Goal: Task Accomplishment & Management: Manage account settings

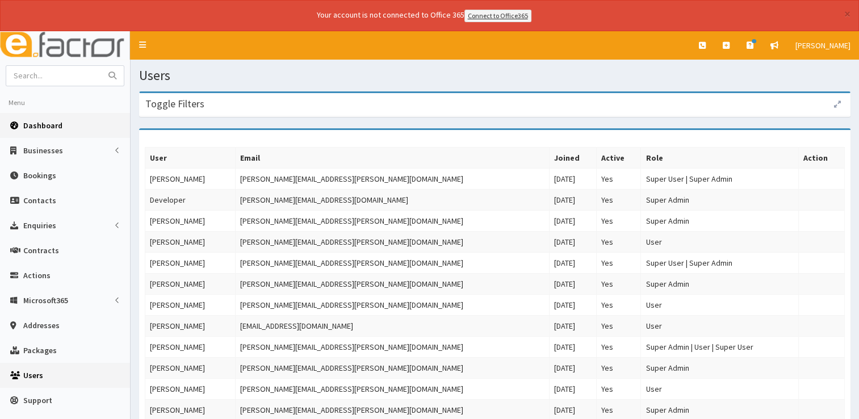
click at [36, 133] on link "Dashboard" at bounding box center [65, 125] width 130 height 25
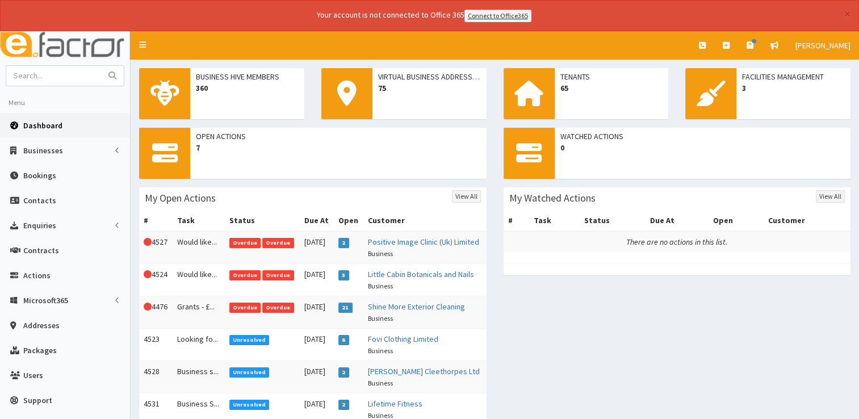
scroll to position [132, 0]
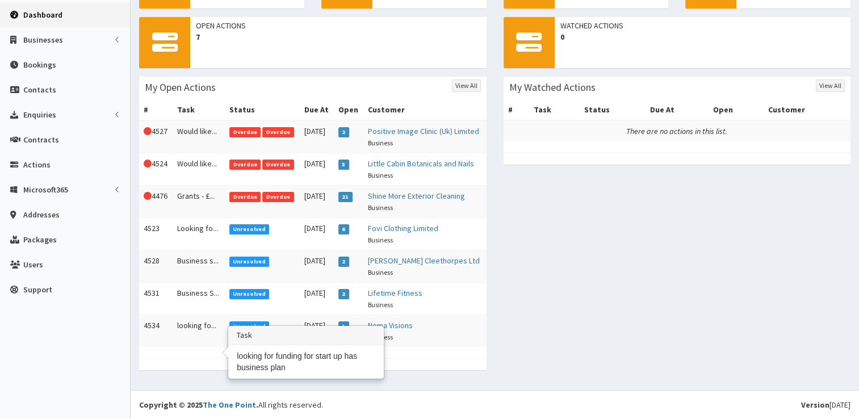
click at [199, 325] on td "looking fo..." at bounding box center [199, 331] width 52 height 32
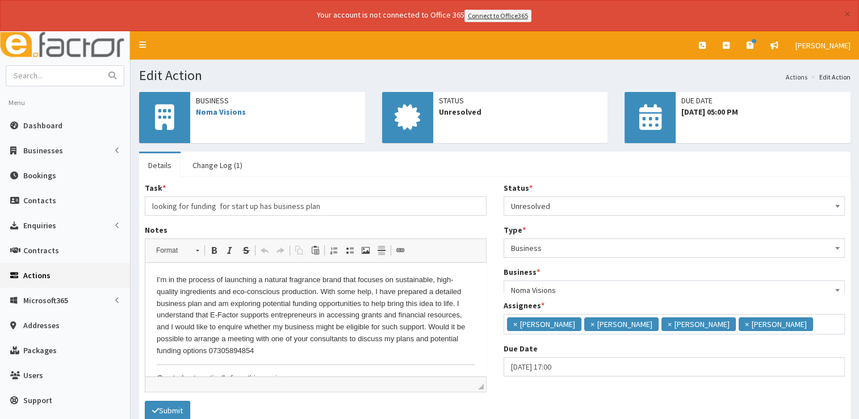
scroll to position [7, 0]
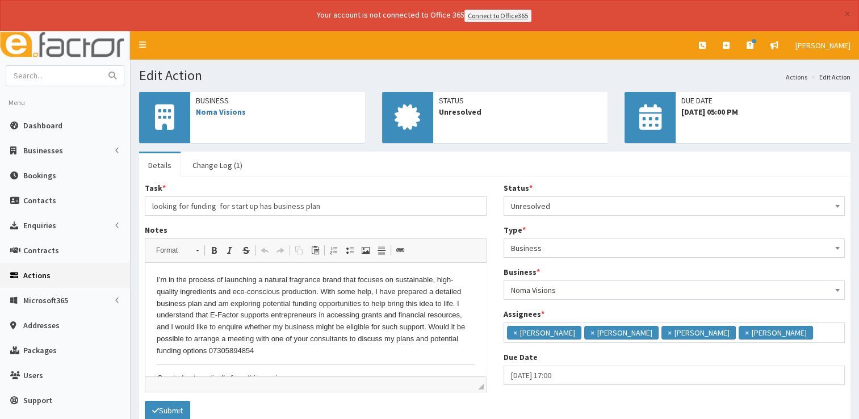
click at [231, 105] on span "Business" at bounding box center [278, 100] width 164 height 11
click at [225, 111] on link "Noma Visions" at bounding box center [221, 112] width 50 height 10
click at [77, 81] on input "text" at bounding box center [53, 76] width 95 height 20
type input "steven grant"
click at [101, 66] on button "submit" at bounding box center [112, 76] width 23 height 20
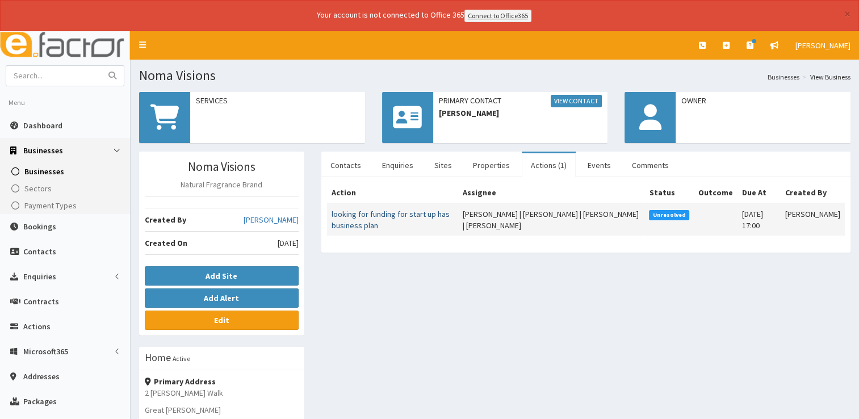
click at [372, 215] on link "looking for funding for start up has business plan" at bounding box center [391, 220] width 118 height 22
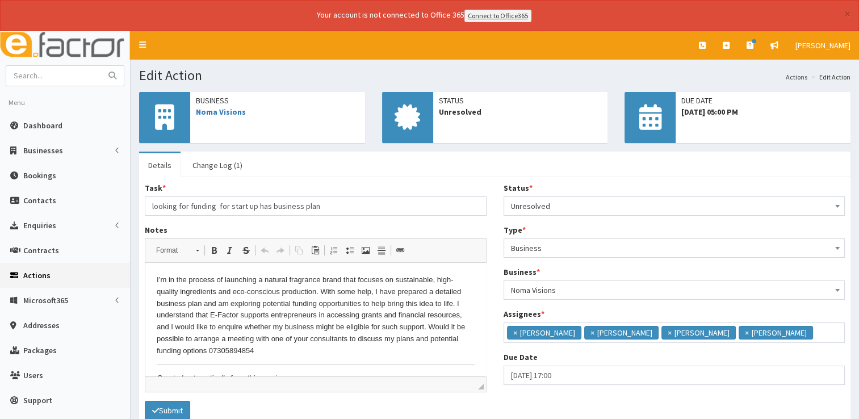
scroll to position [19, 0]
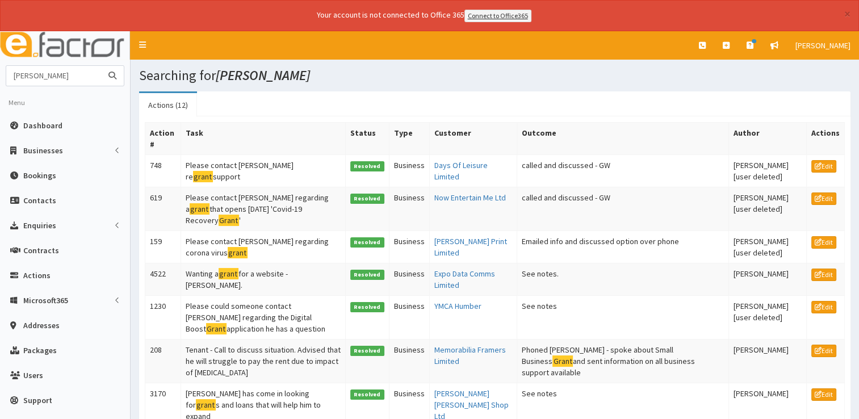
click at [37, 74] on input "[PERSON_NAME]" at bounding box center [53, 76] width 95 height 20
type input "s grant"
click at [101, 66] on button "submit" at bounding box center [112, 76] width 23 height 20
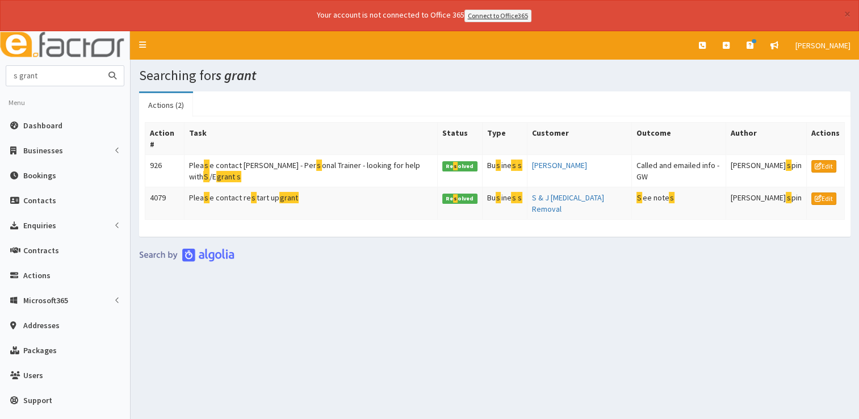
drag, startPoint x: 70, startPoint y: 73, endPoint x: -2, endPoint y: 70, distance: 72.8
click at [0, 70] on html "× Your account is not connected to Office 365 Connect to Office365 E Toggle nav…" at bounding box center [429, 225] width 859 height 450
type input "[PERSON_NAME] plumbing"
click at [101, 66] on button "submit" at bounding box center [112, 76] width 23 height 20
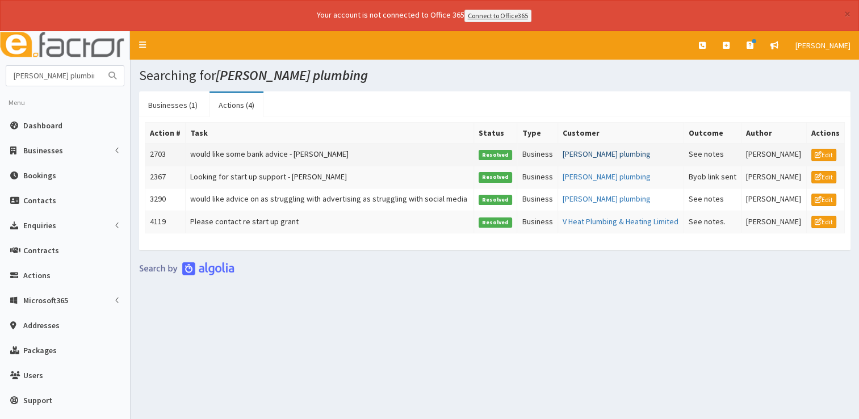
click at [593, 151] on link "[PERSON_NAME] plumbing" at bounding box center [607, 154] width 88 height 10
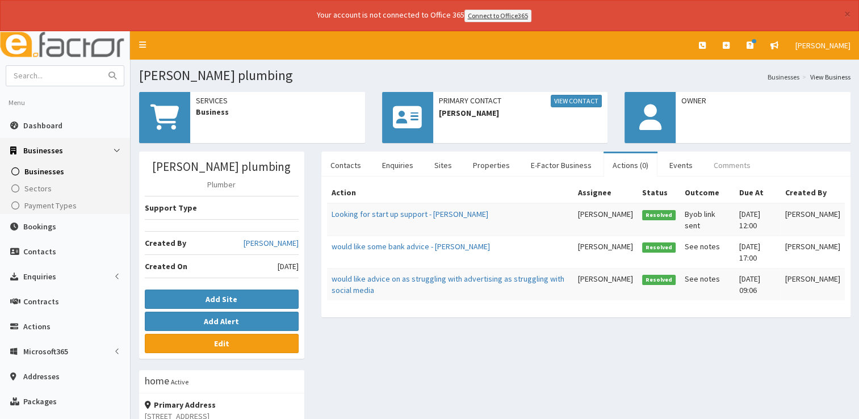
click at [717, 170] on link "Comments" at bounding box center [732, 165] width 55 height 24
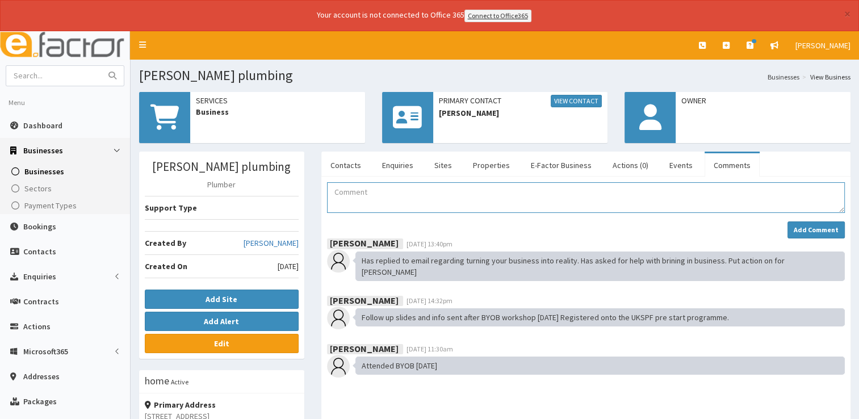
click at [452, 192] on textarea "Comment" at bounding box center [586, 197] width 518 height 31
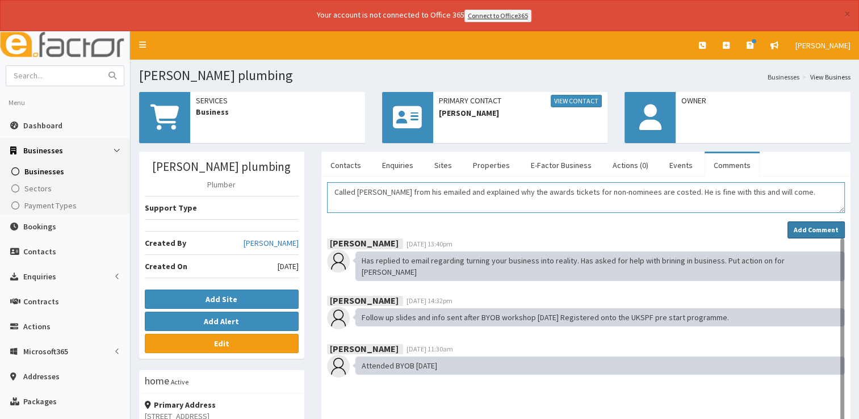
type textarea "Called [PERSON_NAME] from his emailed and explained why the awards tickets for …"
click at [822, 222] on button "Add Comment" at bounding box center [816, 230] width 57 height 17
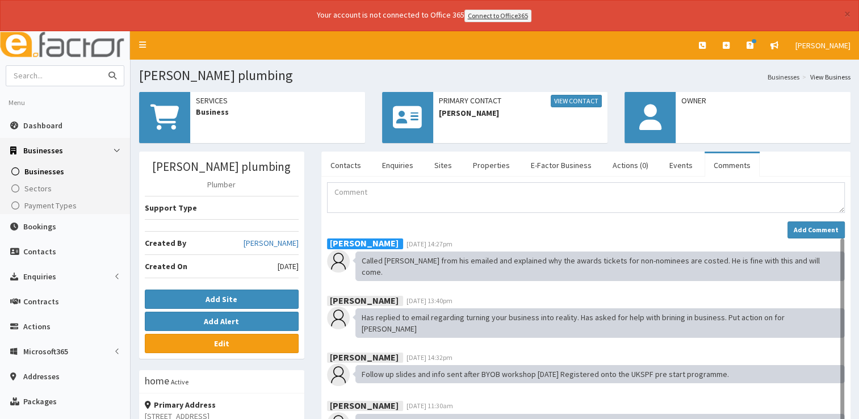
click at [46, 80] on input "text" at bounding box center [53, 76] width 95 height 20
type input "shine"
click at [101, 66] on button "submit" at bounding box center [112, 76] width 23 height 20
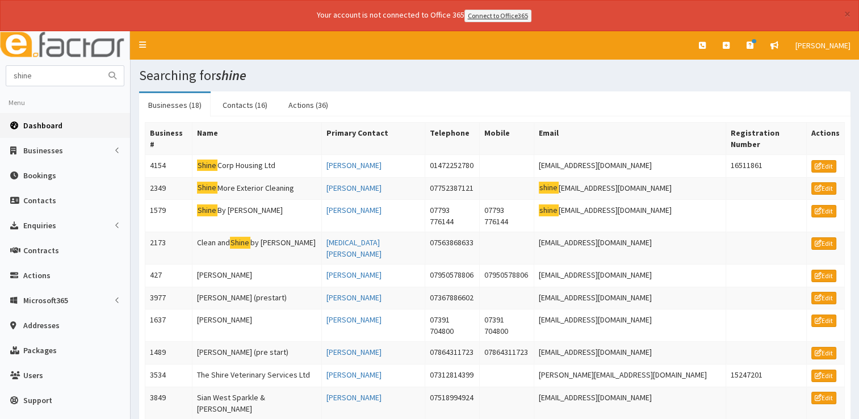
click at [35, 129] on link "Dashboard" at bounding box center [65, 125] width 130 height 25
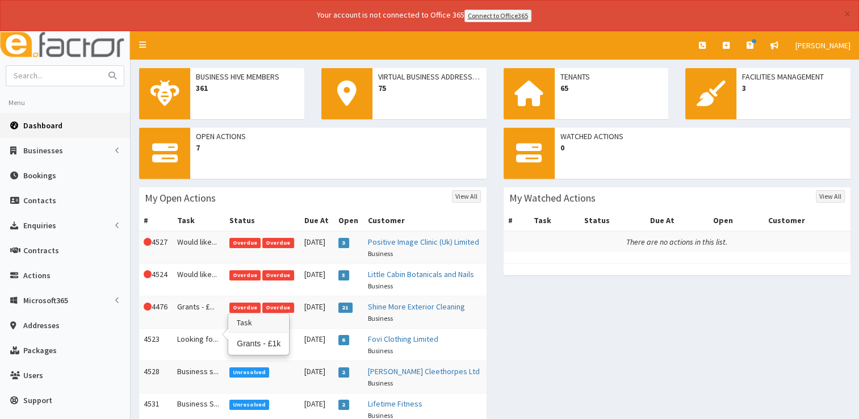
click at [191, 328] on td "Grants - £..." at bounding box center [199, 312] width 52 height 32
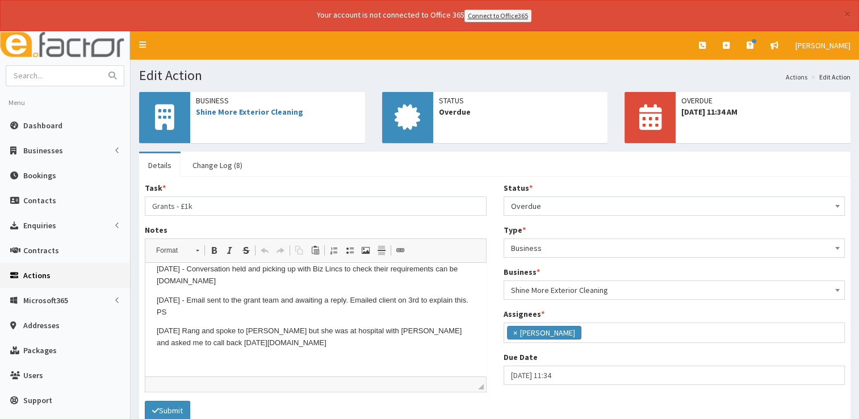
scroll to position [76, 0]
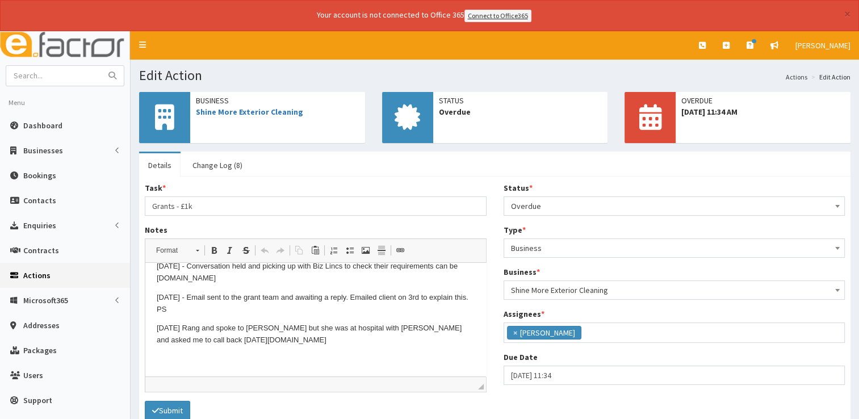
click at [259, 348] on body "Can you reach out to Josh Blow, he's interested in applying for the £1k grant m…" at bounding box center [316, 282] width 318 height 167
click at [565, 210] on span "Overdue" at bounding box center [674, 206] width 327 height 16
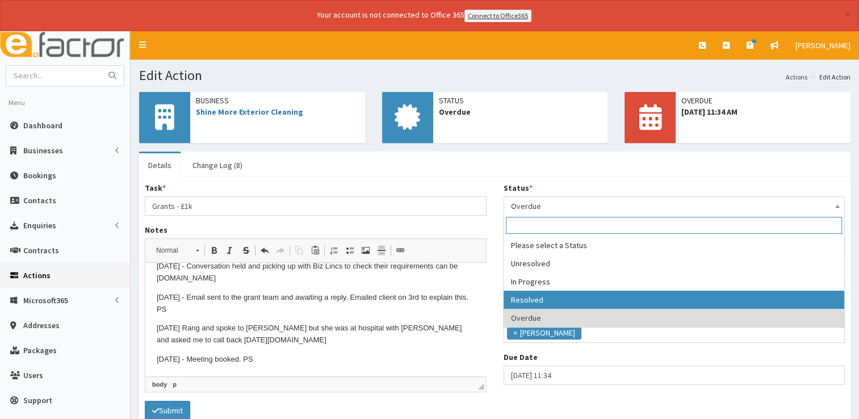
select select "3"
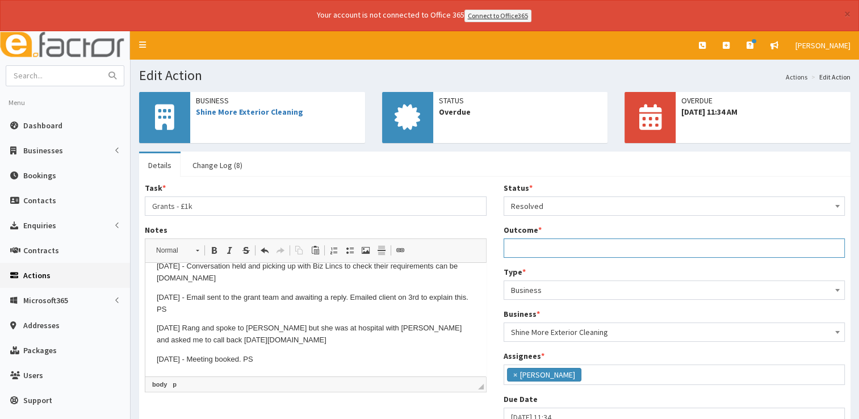
click at [538, 241] on input "Outcome *" at bounding box center [675, 248] width 342 height 19
type input "See notes"
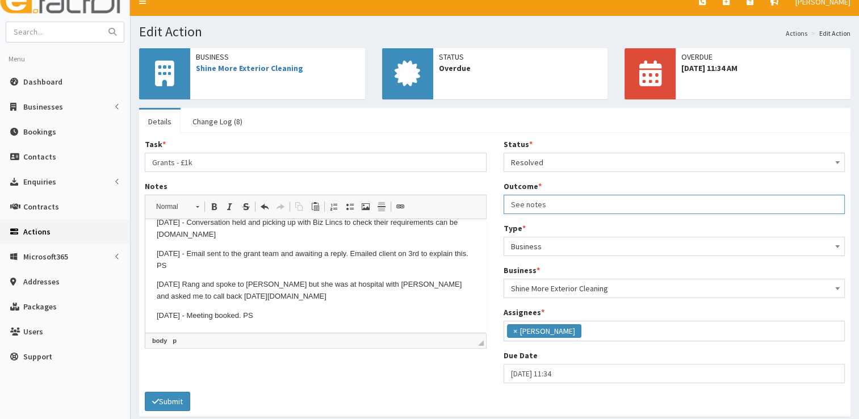
scroll to position [89, 0]
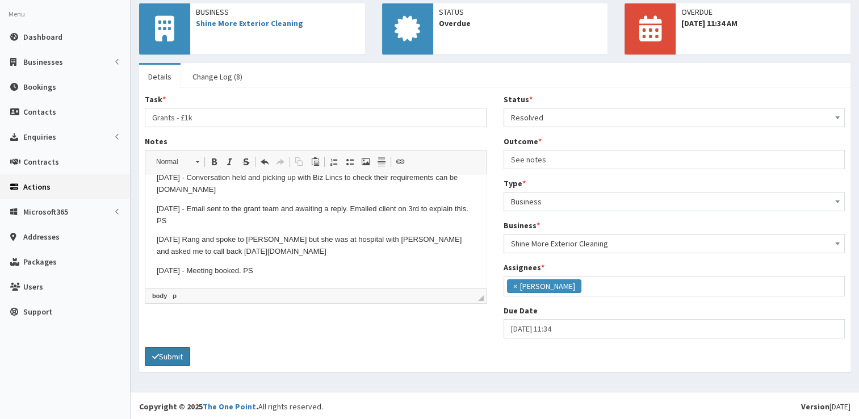
click at [179, 352] on button "Submit" at bounding box center [167, 356] width 45 height 19
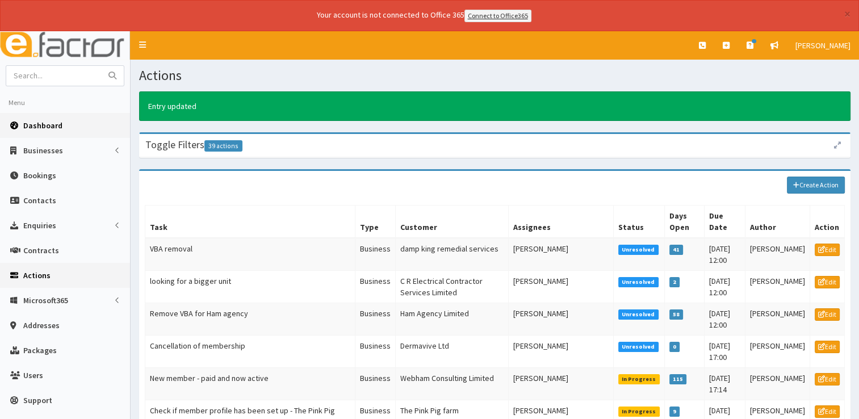
click at [30, 116] on link "Dashboard" at bounding box center [65, 125] width 130 height 25
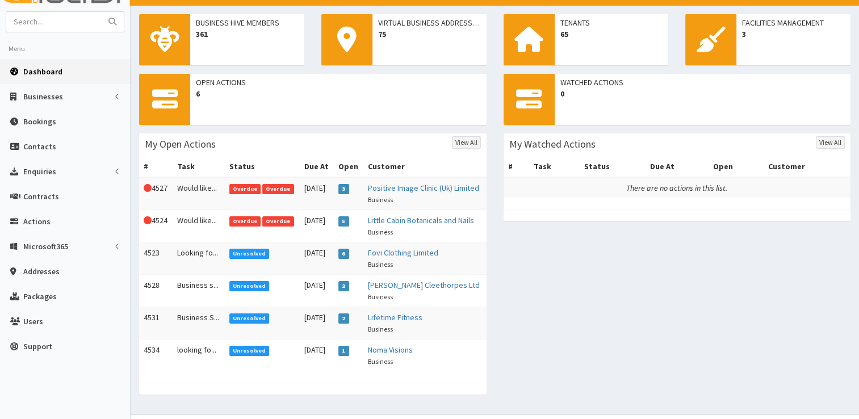
scroll to position [99, 0]
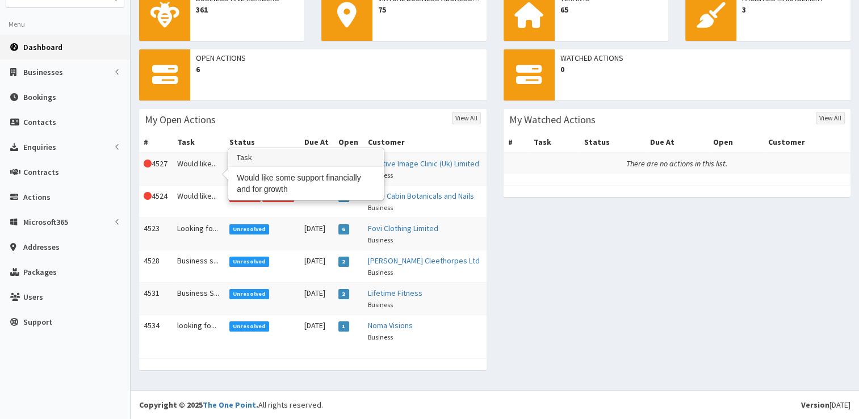
click at [189, 153] on td "Would like..." at bounding box center [199, 169] width 52 height 33
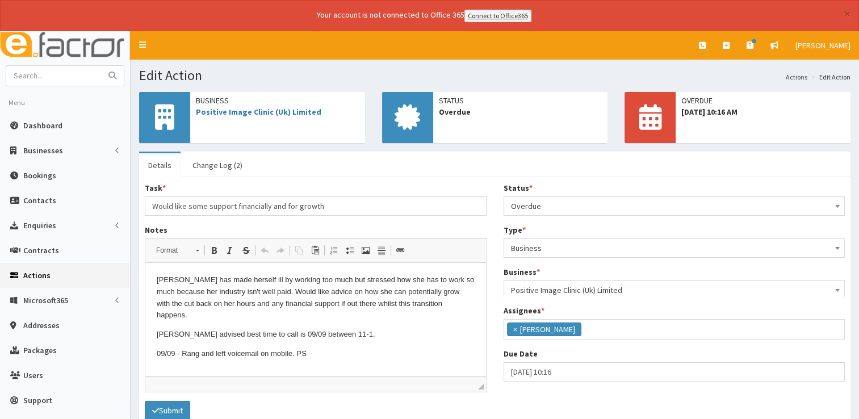
scroll to position [60, 0]
click at [228, 115] on link "Positive Image Clinic (Uk) Limited" at bounding box center [259, 112] width 126 height 10
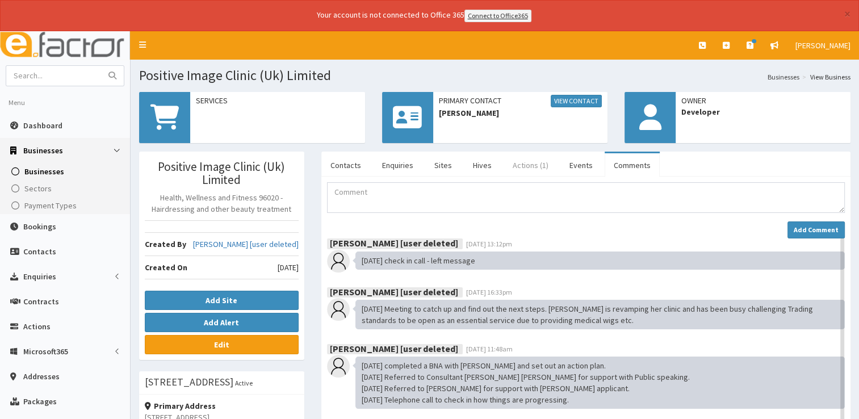
click at [527, 158] on link "Actions (1)" at bounding box center [531, 165] width 54 height 24
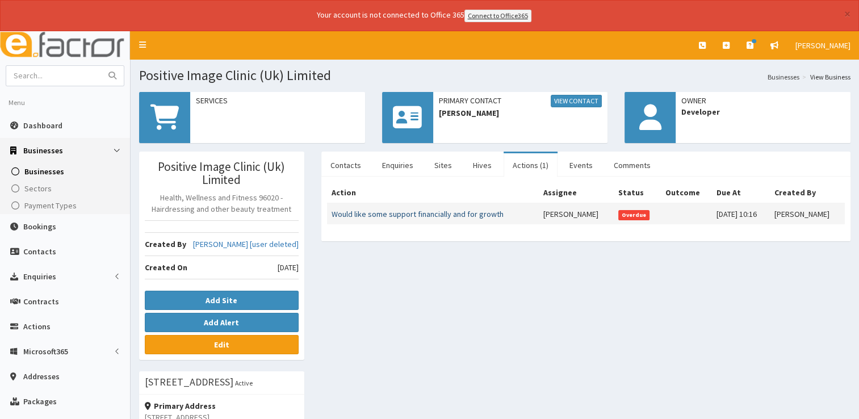
click at [465, 214] on link "Would like some support financially and for growth" at bounding box center [418, 214] width 172 height 10
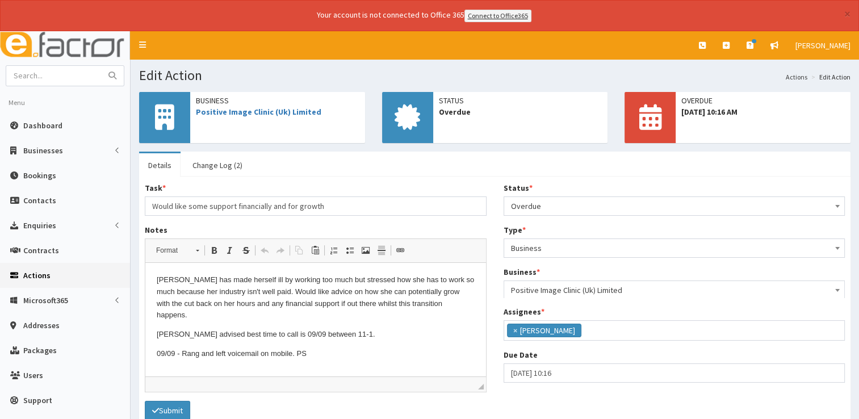
scroll to position [60, 0]
click at [268, 115] on link "Positive Image Clinic (Uk) Limited" at bounding box center [259, 112] width 126 height 10
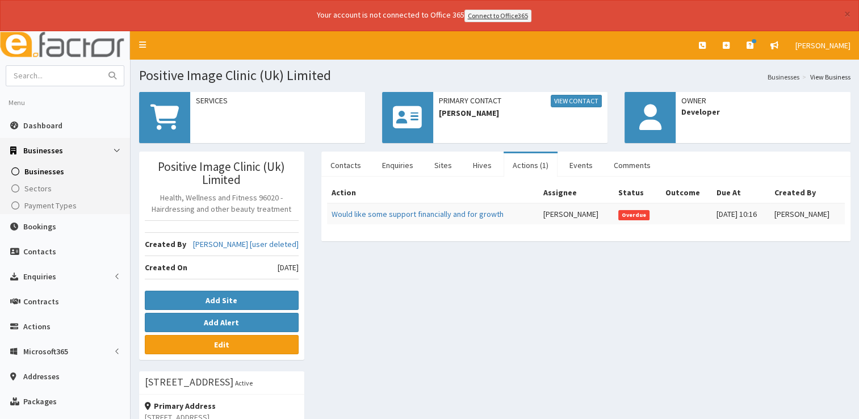
click at [518, 167] on link "Actions (1)" at bounding box center [531, 165] width 54 height 24
click at [463, 209] on link "Would like some support financially and for growth" at bounding box center [418, 214] width 172 height 10
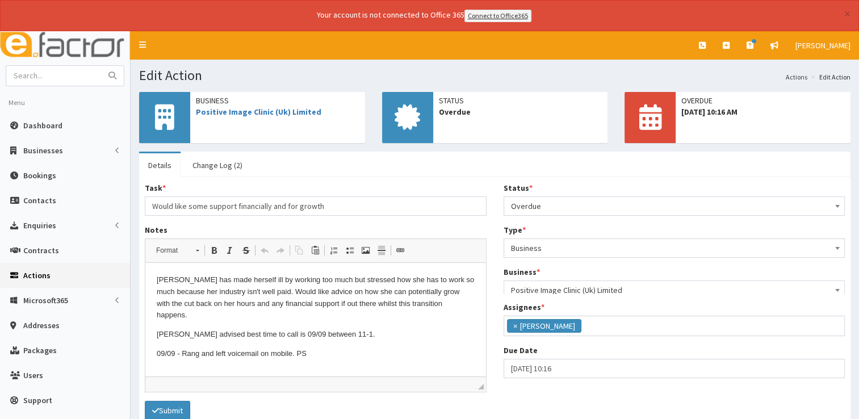
scroll to position [60, 0]
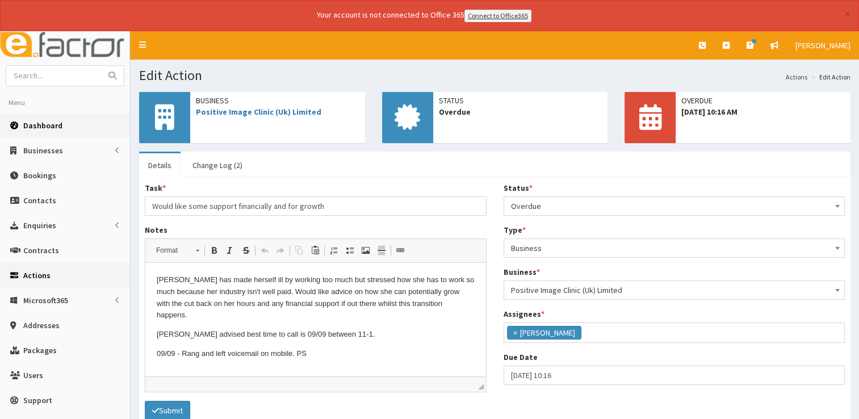
click at [39, 123] on span "Dashboard" at bounding box center [42, 125] width 39 height 10
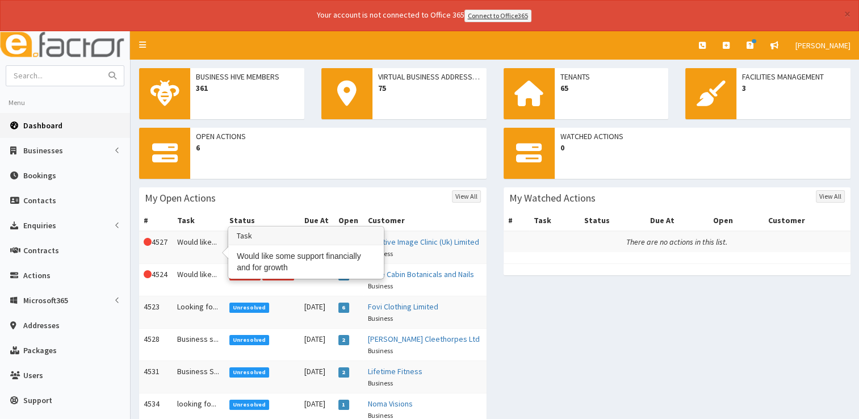
click at [179, 237] on td "Would like..." at bounding box center [199, 247] width 52 height 33
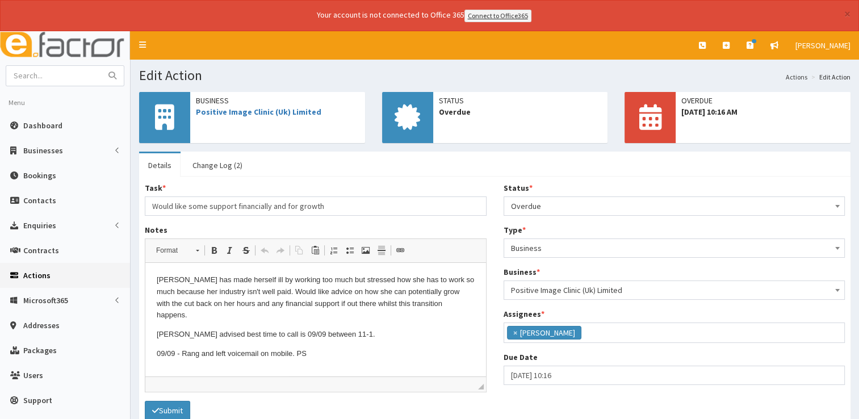
scroll to position [60, 0]
click at [320, 348] on p "09/09 - Rang and left voicemail on mobile. PS" at bounding box center [316, 354] width 318 height 12
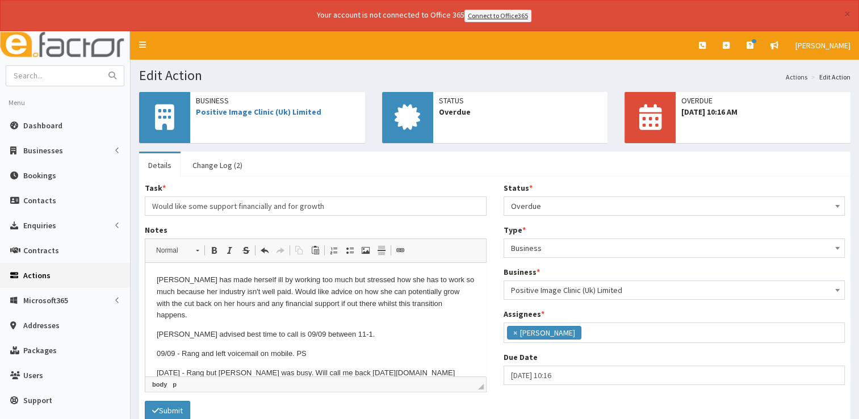
click at [575, 200] on span "Overdue" at bounding box center [674, 206] width 327 height 16
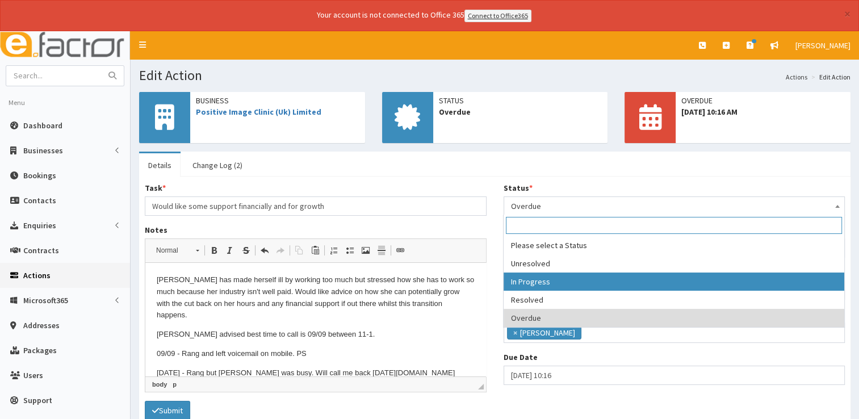
select select "2"
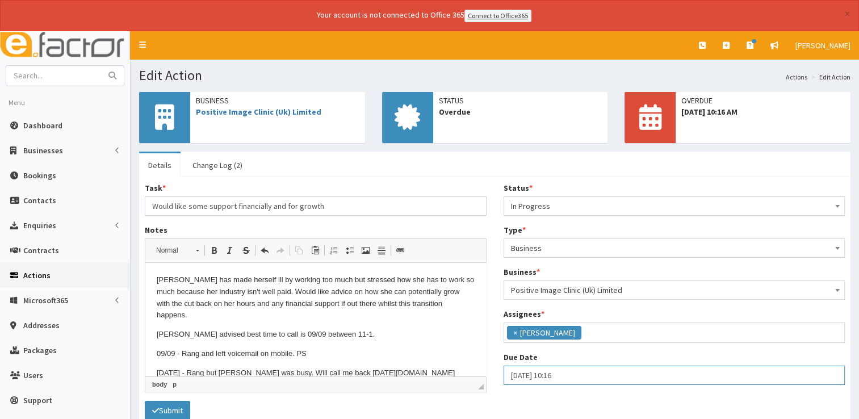
select select "10"
select select "16"
click at [584, 377] on input "[DATE] 10:16" at bounding box center [675, 375] width 342 height 19
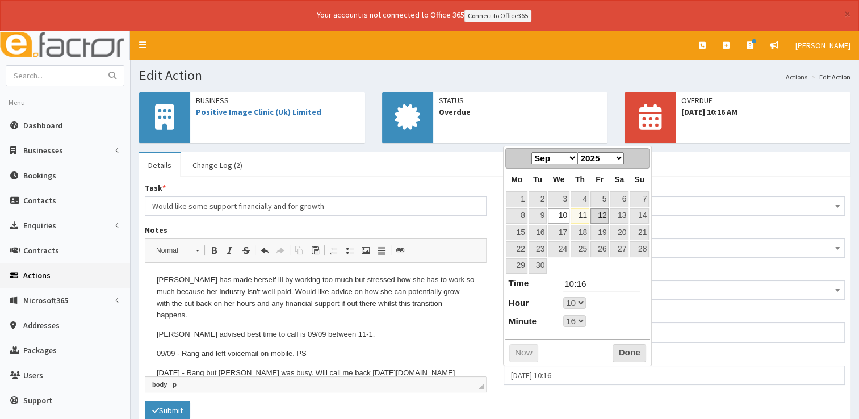
click at [600, 212] on link "12" at bounding box center [600, 215] width 18 height 15
type input "12-09-2025 10:16"
select select "10"
select select "16"
click at [634, 344] on button "Done" at bounding box center [630, 353] width 34 height 18
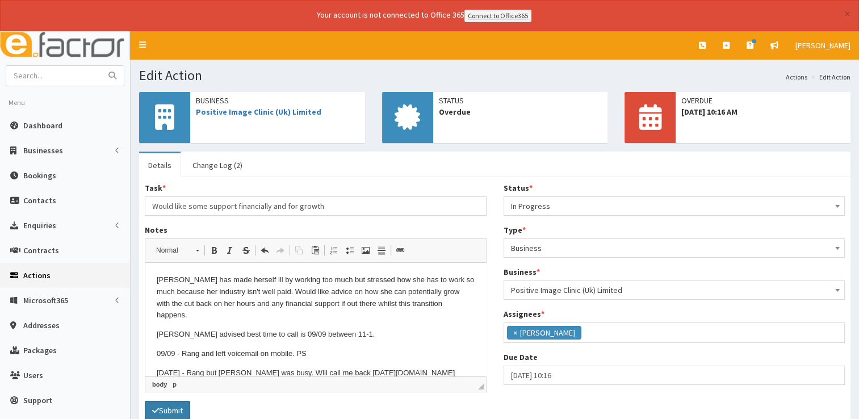
click at [180, 406] on button "Submit" at bounding box center [167, 410] width 45 height 19
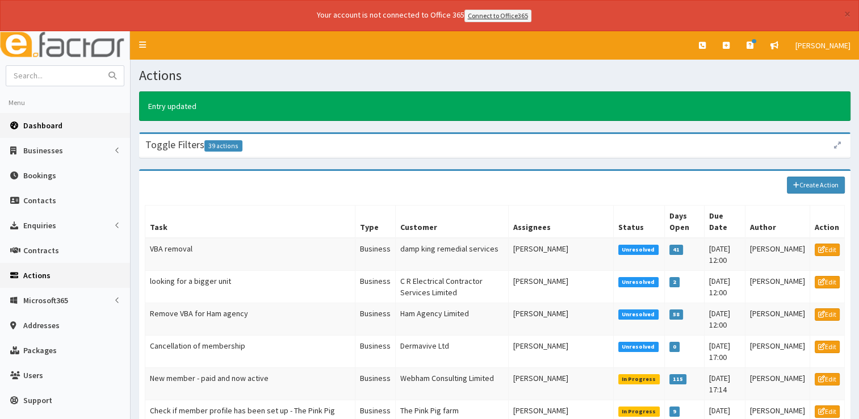
click at [45, 132] on link "Dashboard" at bounding box center [65, 125] width 130 height 25
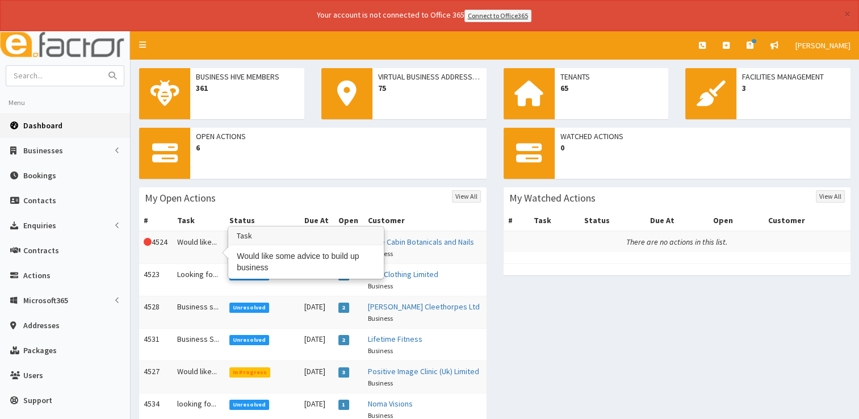
click at [181, 247] on td "Would like..." at bounding box center [199, 247] width 52 height 33
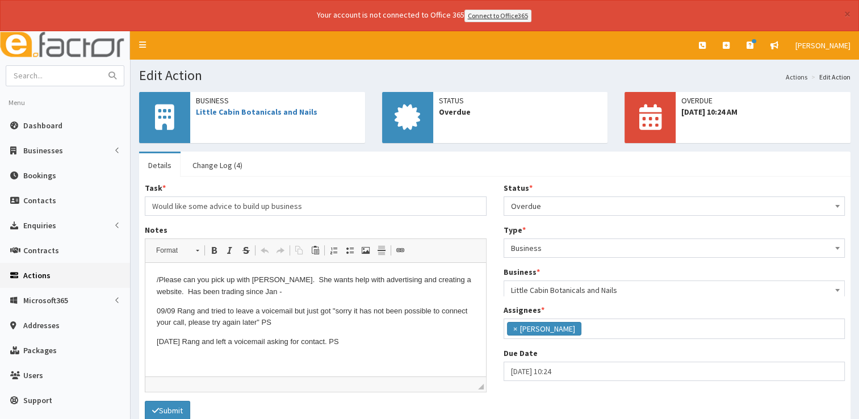
scroll to position [60, 0]
click at [232, 108] on link "Little Cabin Botanicals and Nails" at bounding box center [257, 112] width 122 height 10
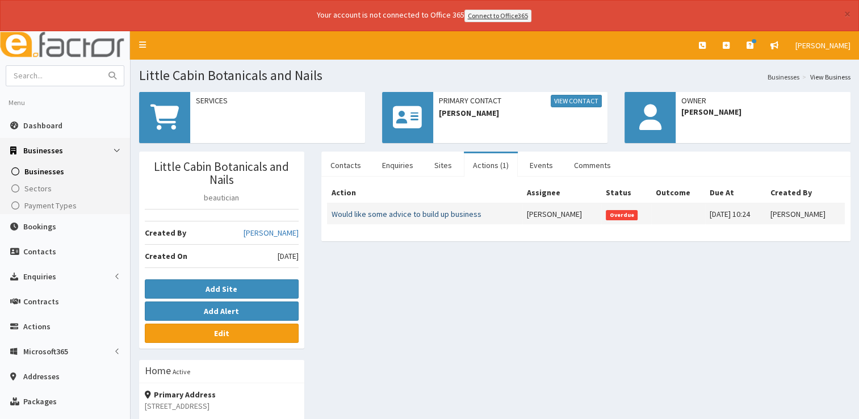
click at [429, 212] on link "Would like some advice to build up business" at bounding box center [407, 214] width 150 height 10
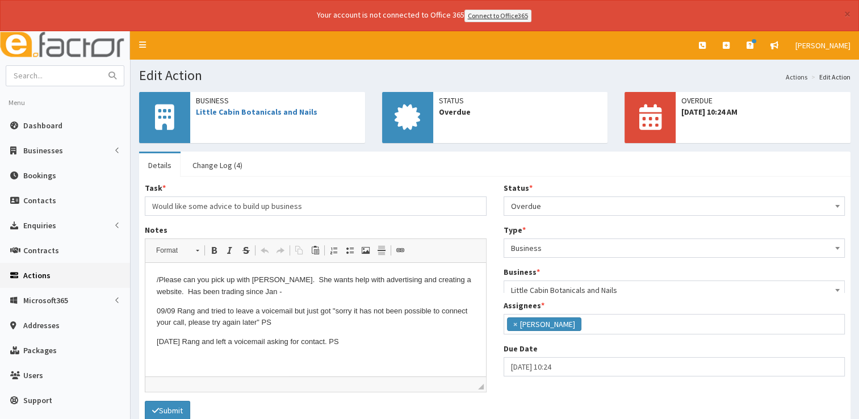
scroll to position [60, 0]
click at [412, 356] on html "/Please can you pick up with [PERSON_NAME]. She wants help with advertising and…" at bounding box center [315, 311] width 341 height 97
click at [383, 338] on p "[DATE] Rang and left a voicemail asking for contact. PS" at bounding box center [316, 342] width 318 height 12
drag, startPoint x: 202, startPoint y: 346, endPoint x: 198, endPoint y: 357, distance: 11.9
click at [202, 346] on p "10/09/2025 Rang and left a voicemail asking for contact. PS" at bounding box center [316, 342] width 318 height 12
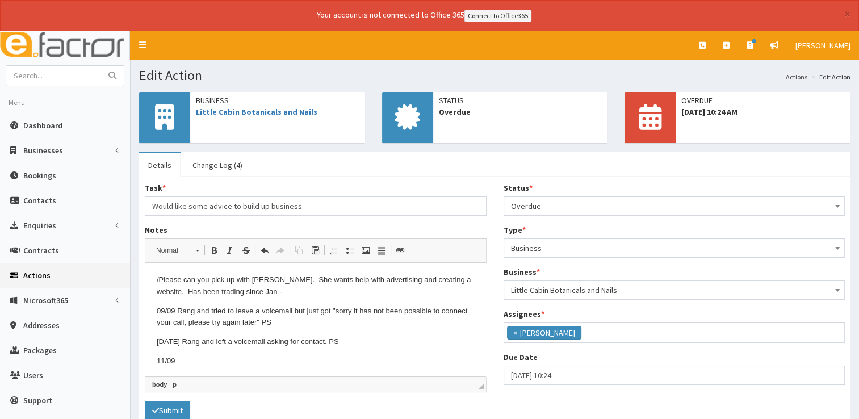
click at [191, 364] on p "11/09" at bounding box center [316, 362] width 318 height 12
drag, startPoint x: 315, startPoint y: 117, endPoint x: 196, endPoint y: 115, distance: 119.3
click at [196, 115] on div "Business Little Cabin Botanicals and Nails" at bounding box center [277, 106] width 175 height 28
copy link "Little Cabin Botanicals and Nails"
click at [271, 364] on p "11/09/2025 Rang" at bounding box center [316, 362] width 318 height 12
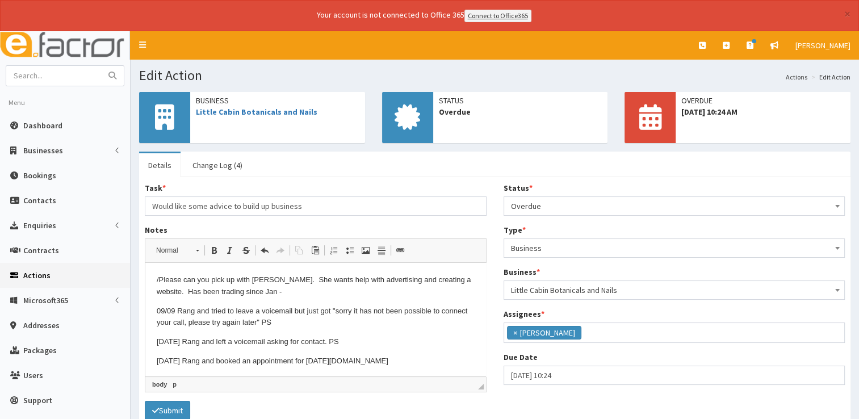
click at [626, 202] on span "Overdue" at bounding box center [674, 206] width 327 height 16
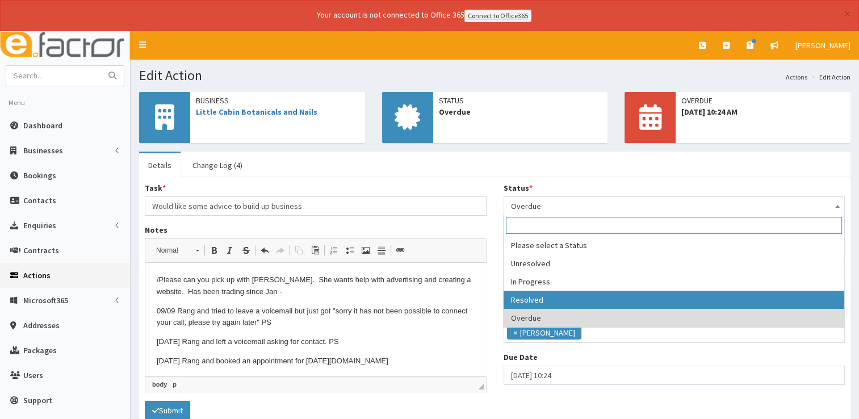
select select "3"
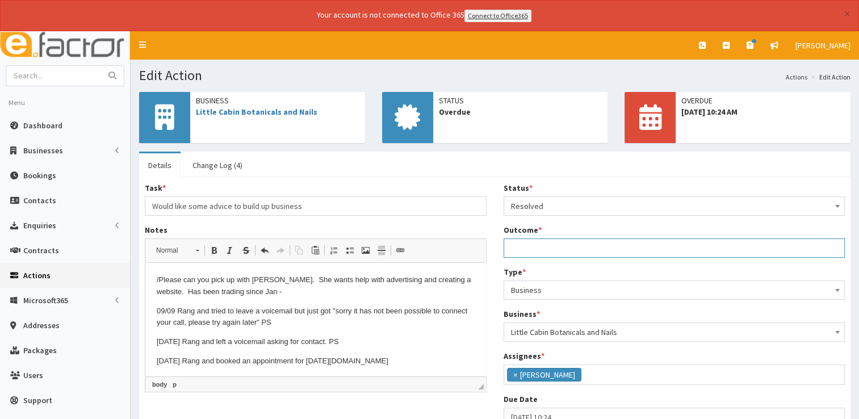
click at [546, 246] on input "Outcome *" at bounding box center [675, 248] width 342 height 19
type input "See notes."
click at [376, 410] on div "Task * Would like some advice to build up business Notes <p>/Please can you pic…" at bounding box center [494, 308] width 717 height 253
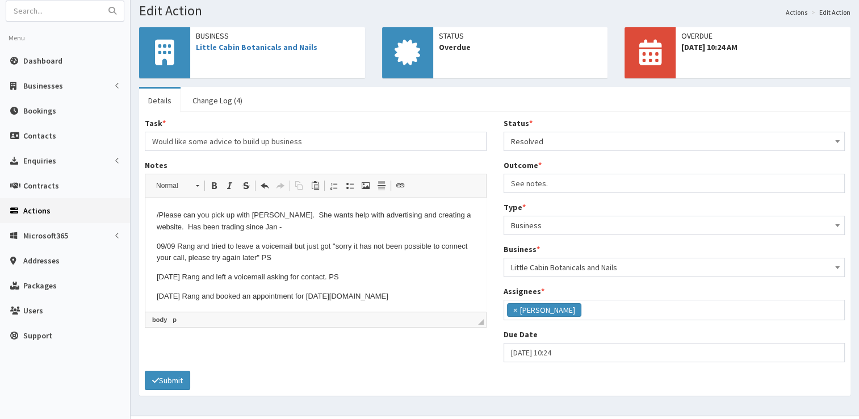
scroll to position [89, 0]
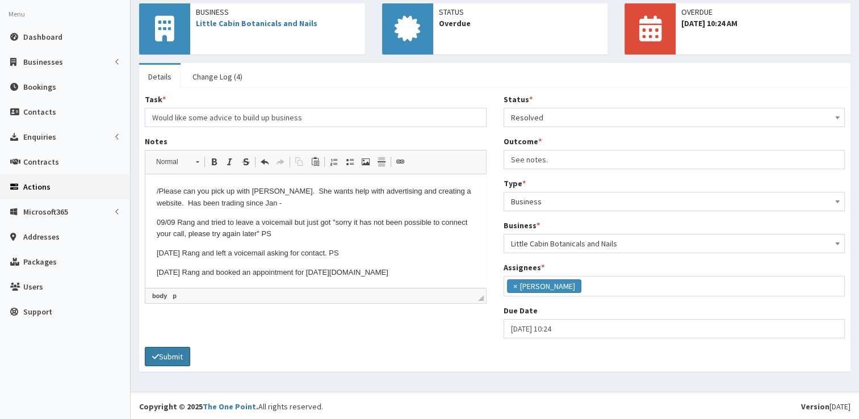
click at [166, 350] on button "Submit" at bounding box center [167, 356] width 45 height 19
